Goal: Information Seeking & Learning: Find specific fact

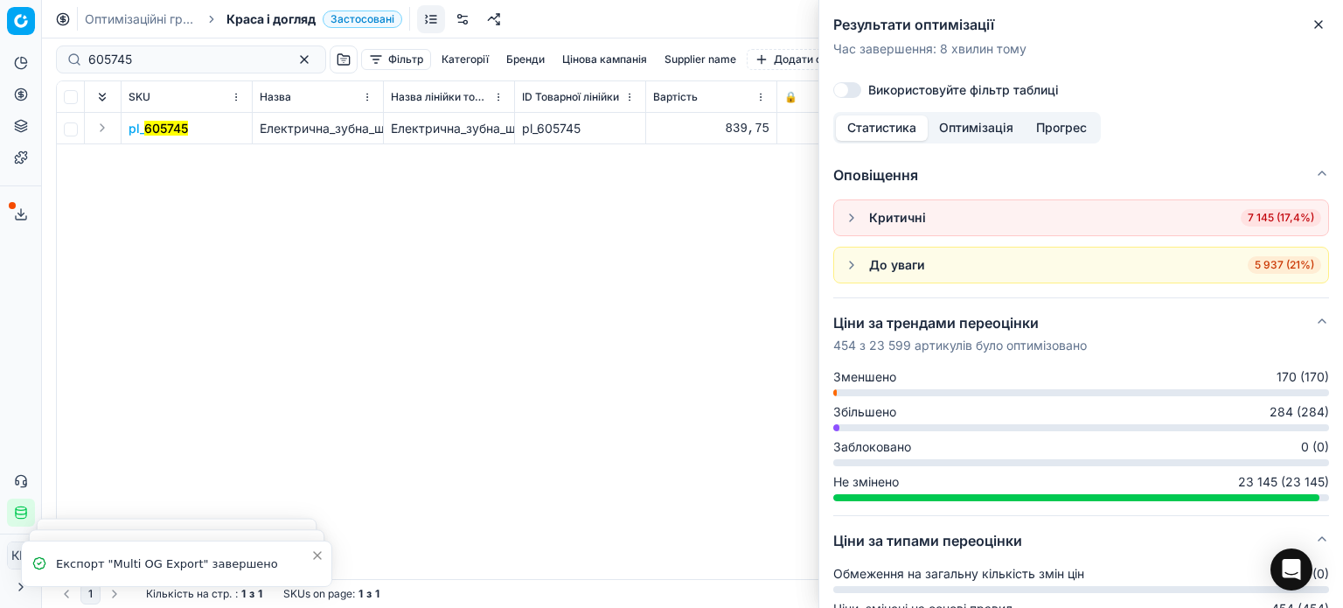
click at [1318, 31] on button "Close" at bounding box center [1318, 24] width 21 height 21
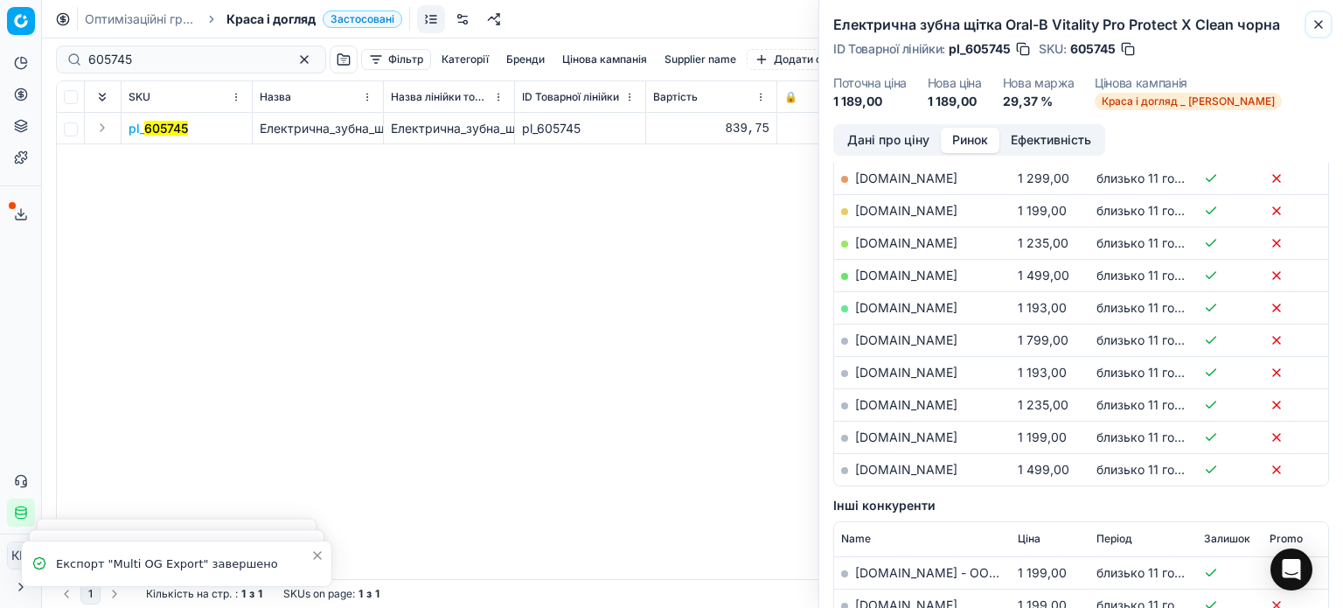
click at [1318, 31] on button "Close" at bounding box center [1318, 24] width 21 height 21
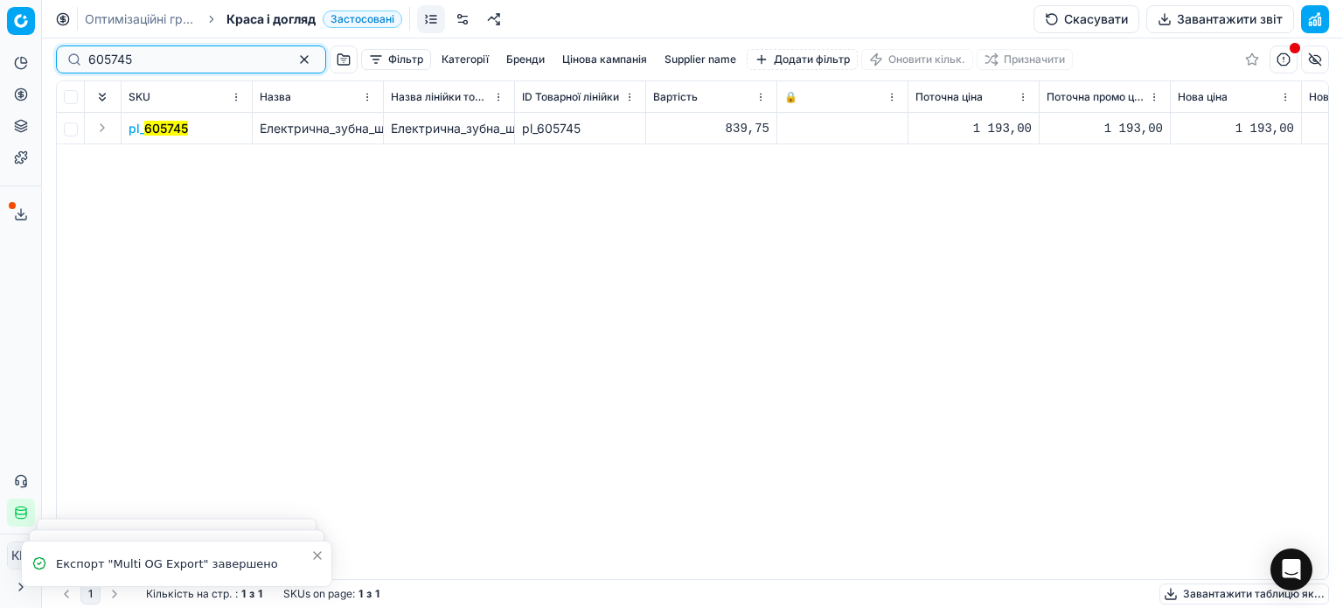
drag, startPoint x: 78, startPoint y: 52, endPoint x: 31, endPoint y: 48, distance: 46.5
click at [31, 48] on div "Pricing platform Аналітика Цінова оптимізація Асортимент продукції Шаблони Серв…" at bounding box center [671, 304] width 1343 height 608
paste input "414254"
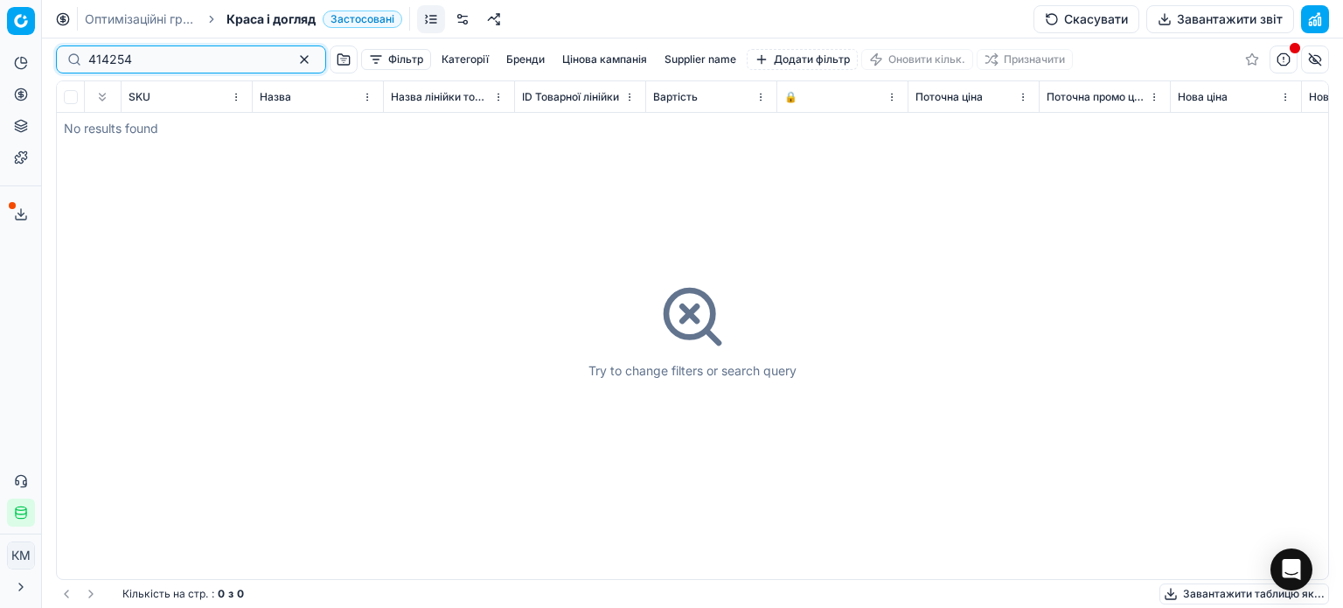
click at [95, 60] on input "414254" at bounding box center [183, 59] width 191 height 17
click at [89, 55] on input "414254" at bounding box center [183, 59] width 191 height 17
click at [94, 57] on input "414254" at bounding box center [183, 59] width 191 height 17
type input "414254"
click at [269, 23] on span "Краса і догляд" at bounding box center [270, 18] width 89 height 17
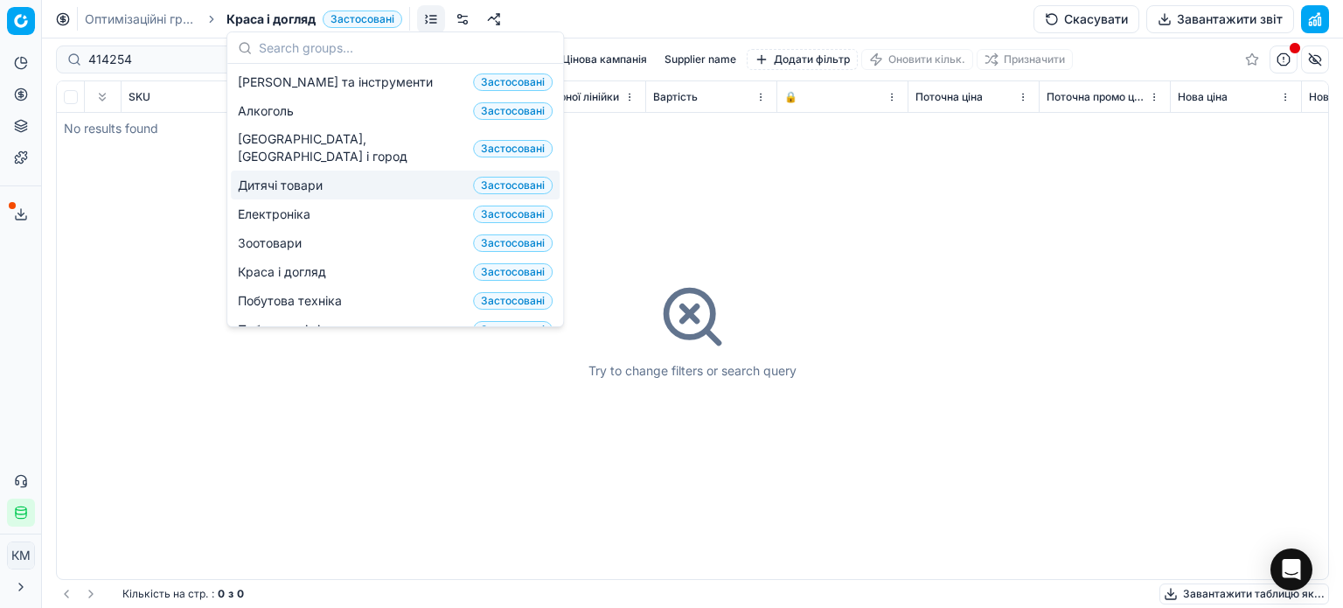
click at [304, 177] on span "Дитячі товари" at bounding box center [284, 185] width 92 height 17
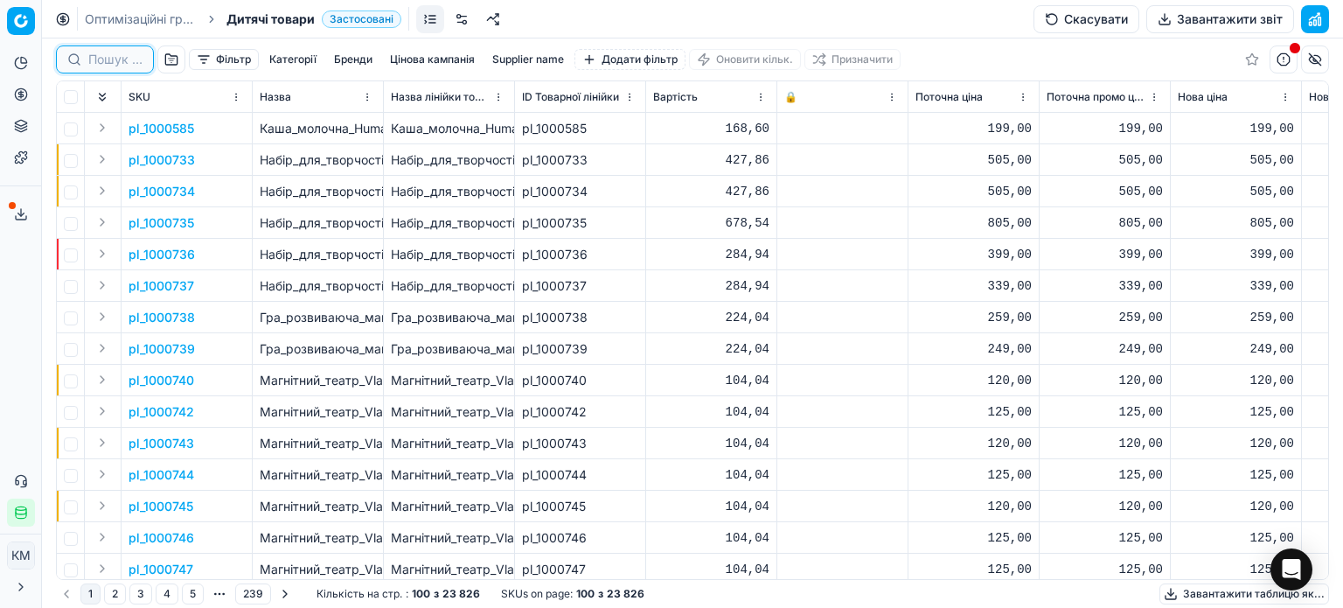
click at [115, 59] on input at bounding box center [115, 59] width 54 height 17
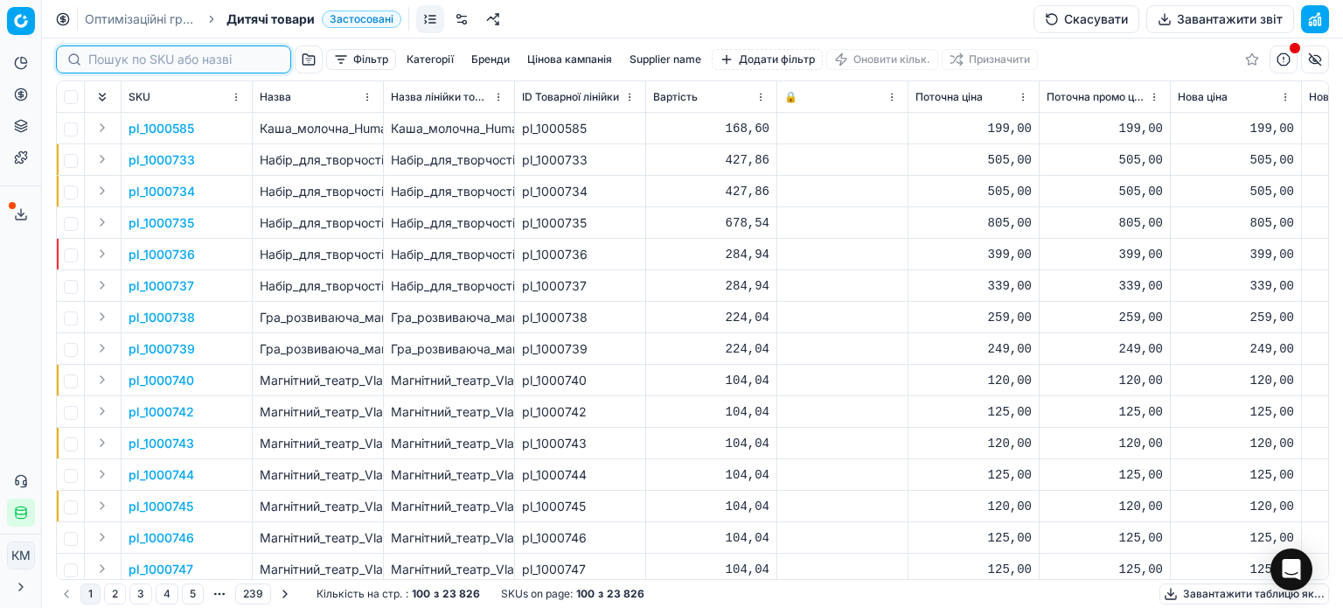
paste input "414254"
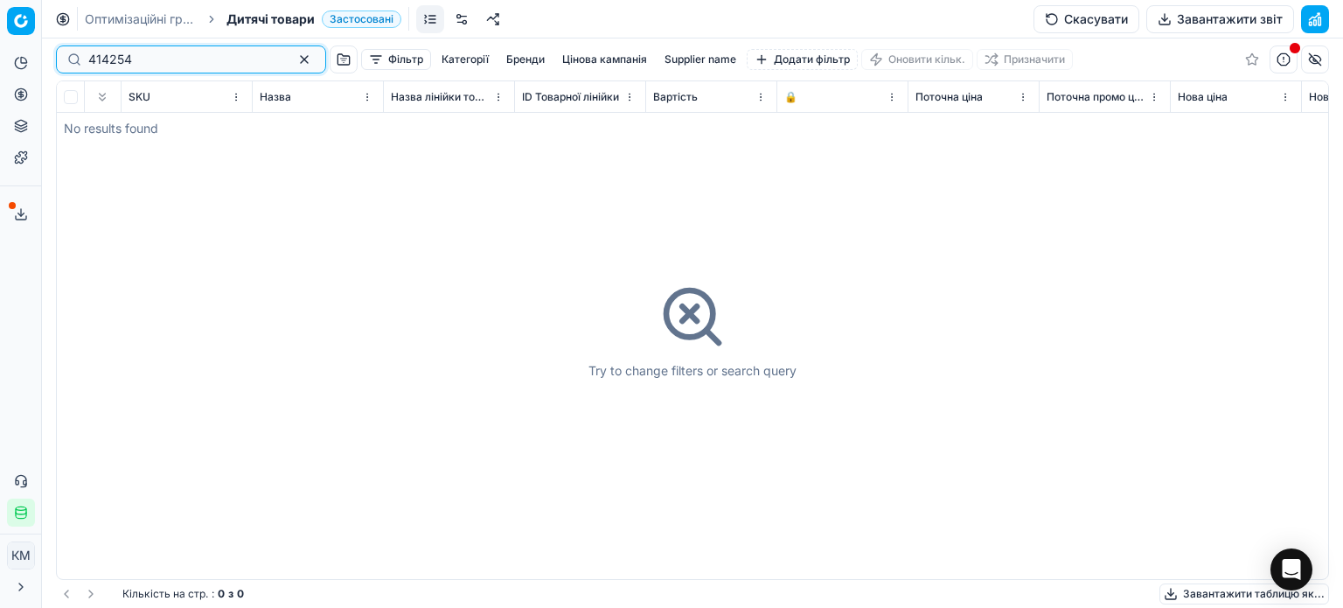
click at [94, 59] on input "414254" at bounding box center [183, 59] width 191 height 17
type input "414254"
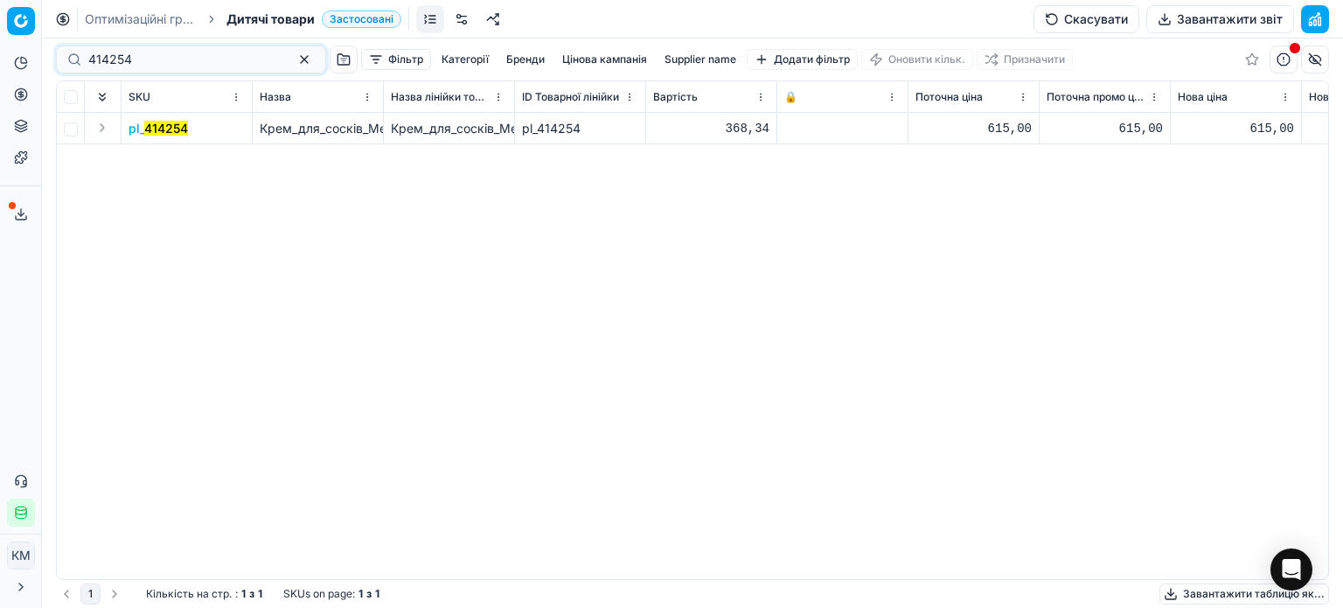
click at [153, 132] on mark "414254" at bounding box center [166, 128] width 44 height 15
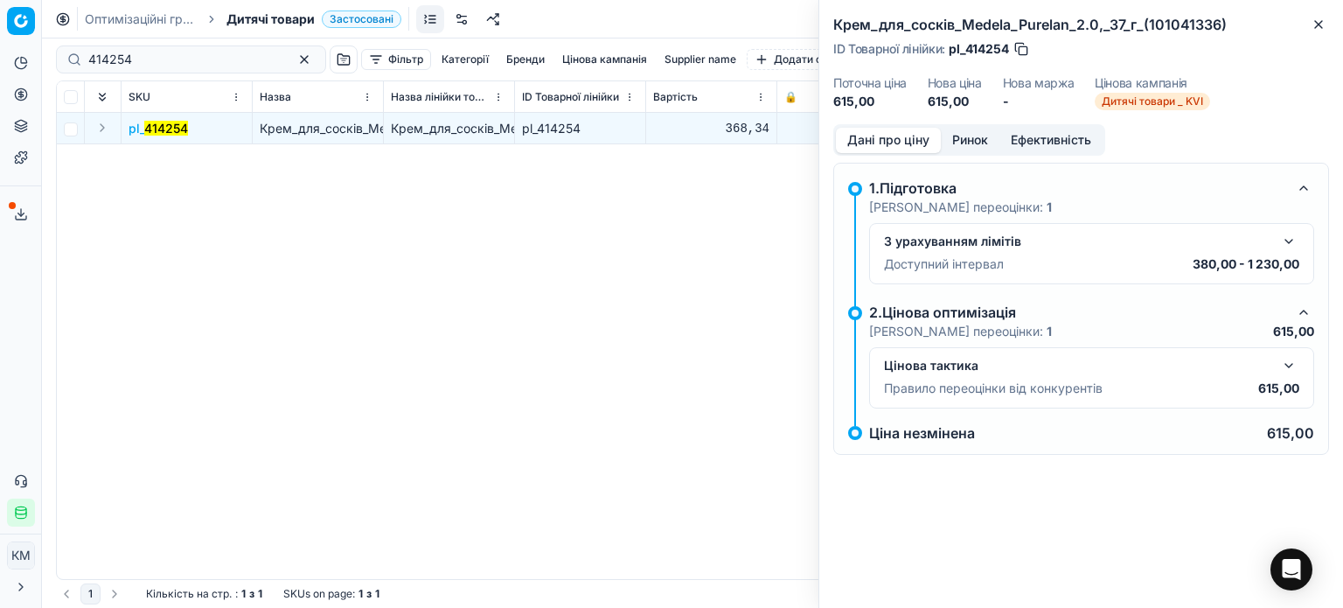
click at [944, 138] on button "Ринок" at bounding box center [970, 140] width 59 height 25
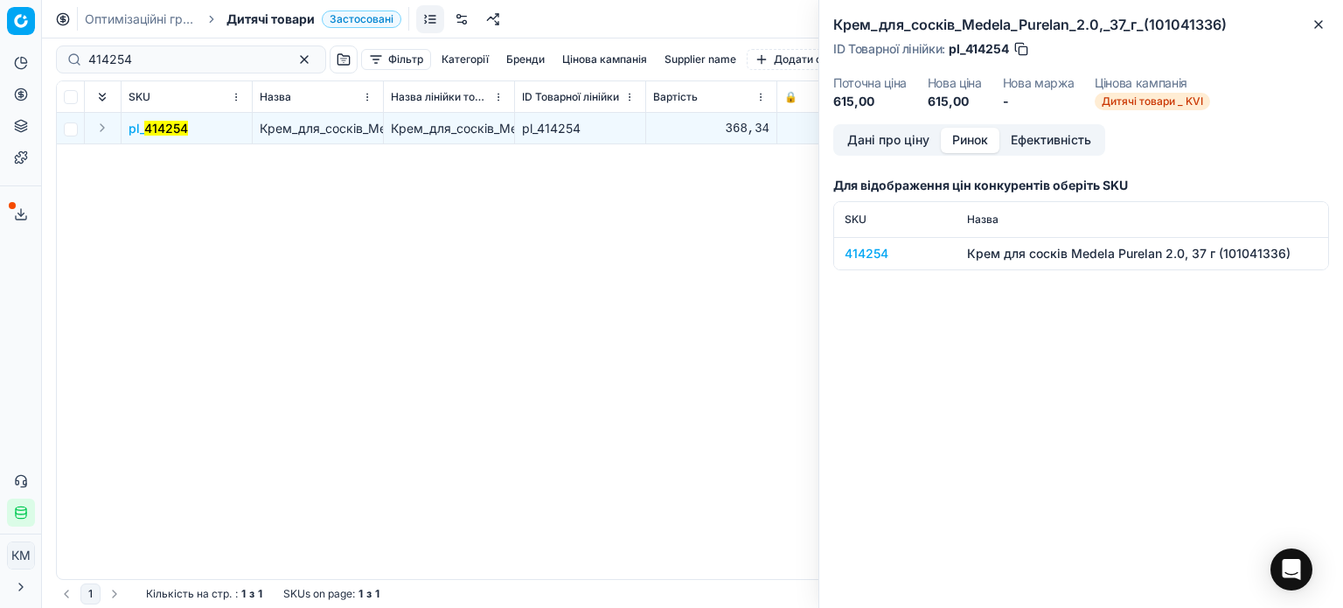
click at [862, 258] on div "414254" at bounding box center [894, 253] width 101 height 17
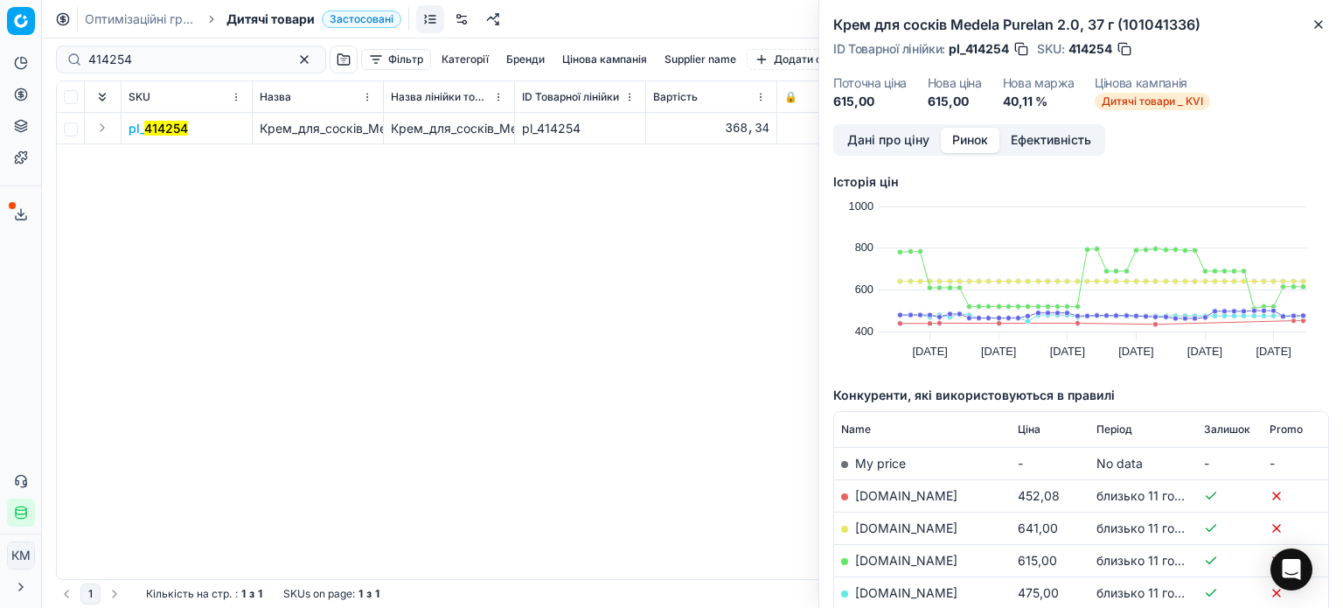
scroll to position [87, 0]
